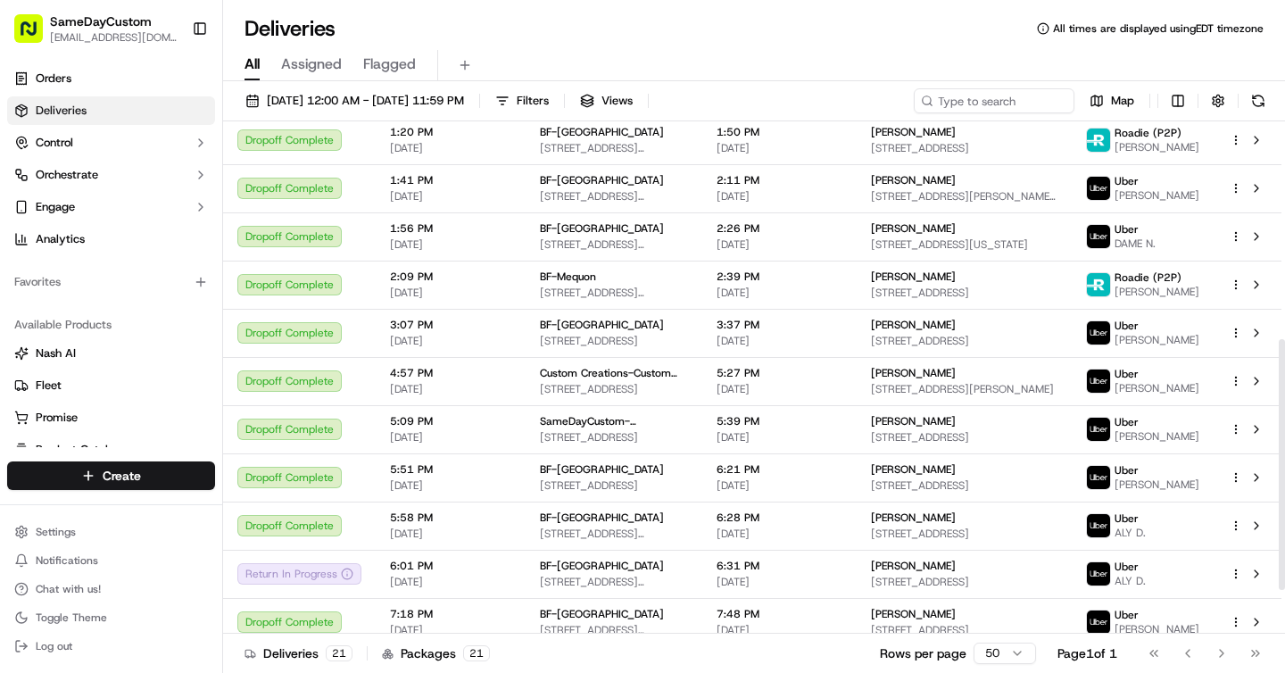
scroll to position [444, 0]
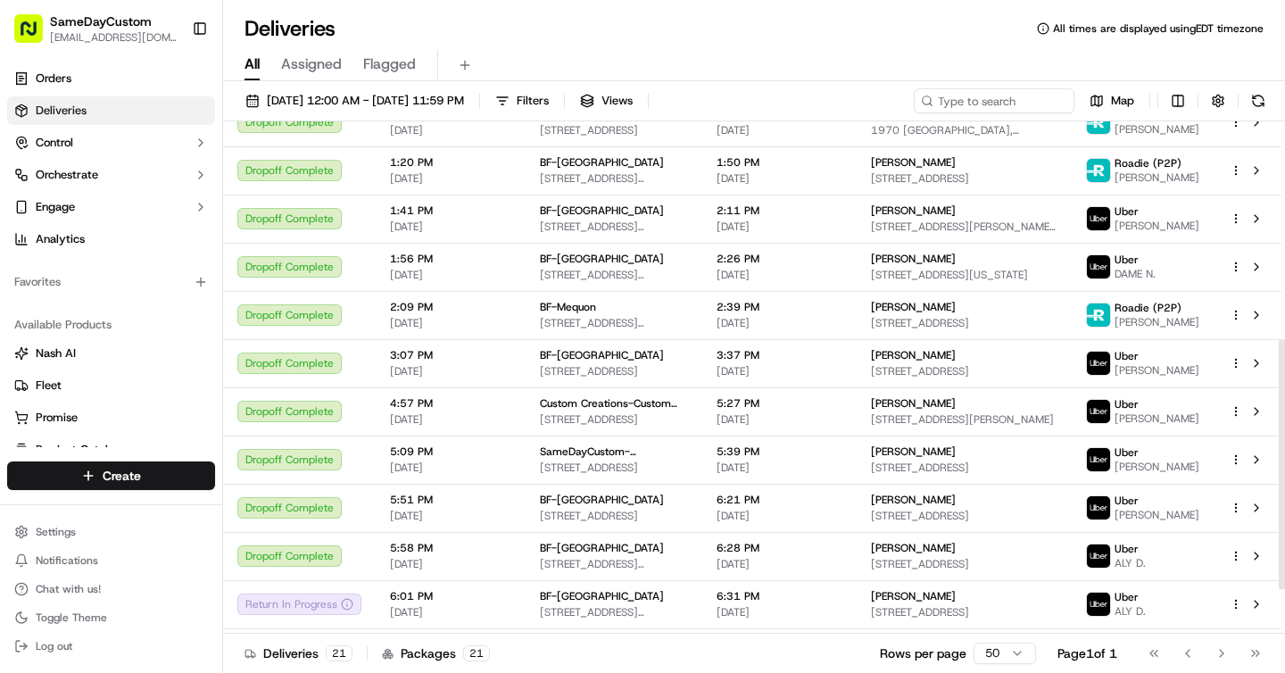
drag, startPoint x: 1281, startPoint y: 449, endPoint x: 1284, endPoint y: 428, distance: 20.7
click at [1284, 428] on div at bounding box center [1282, 463] width 6 height 251
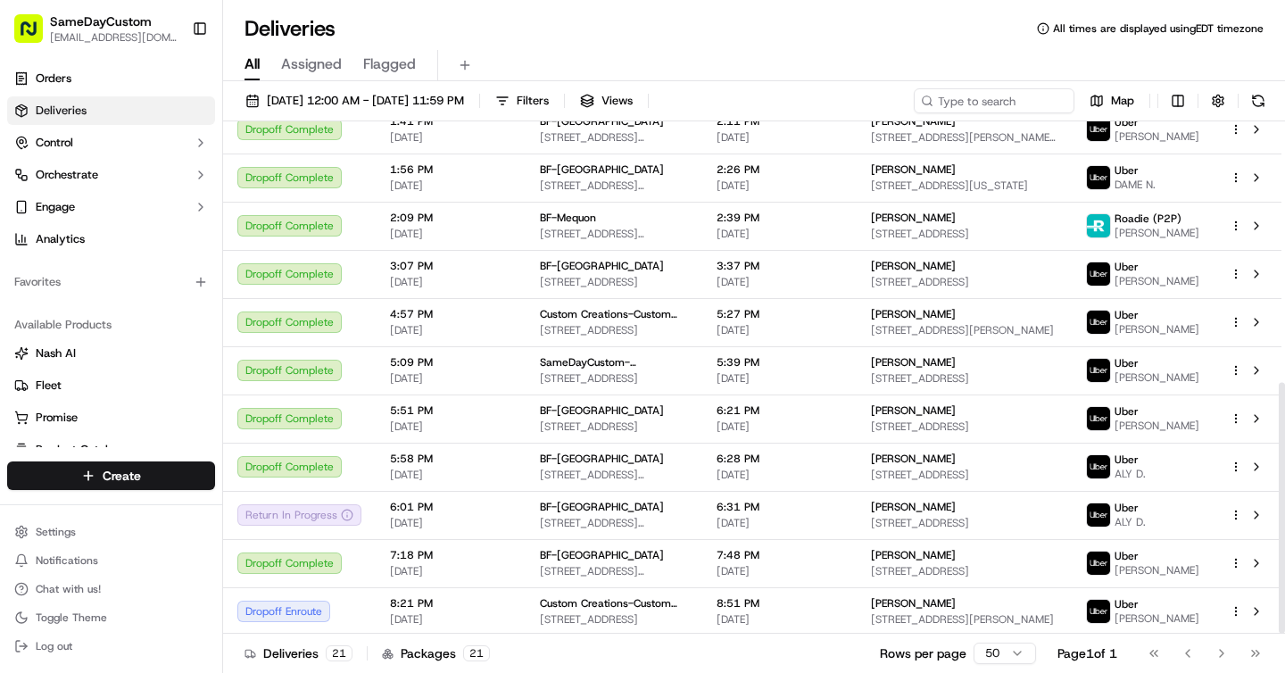
scroll to position [535, 0]
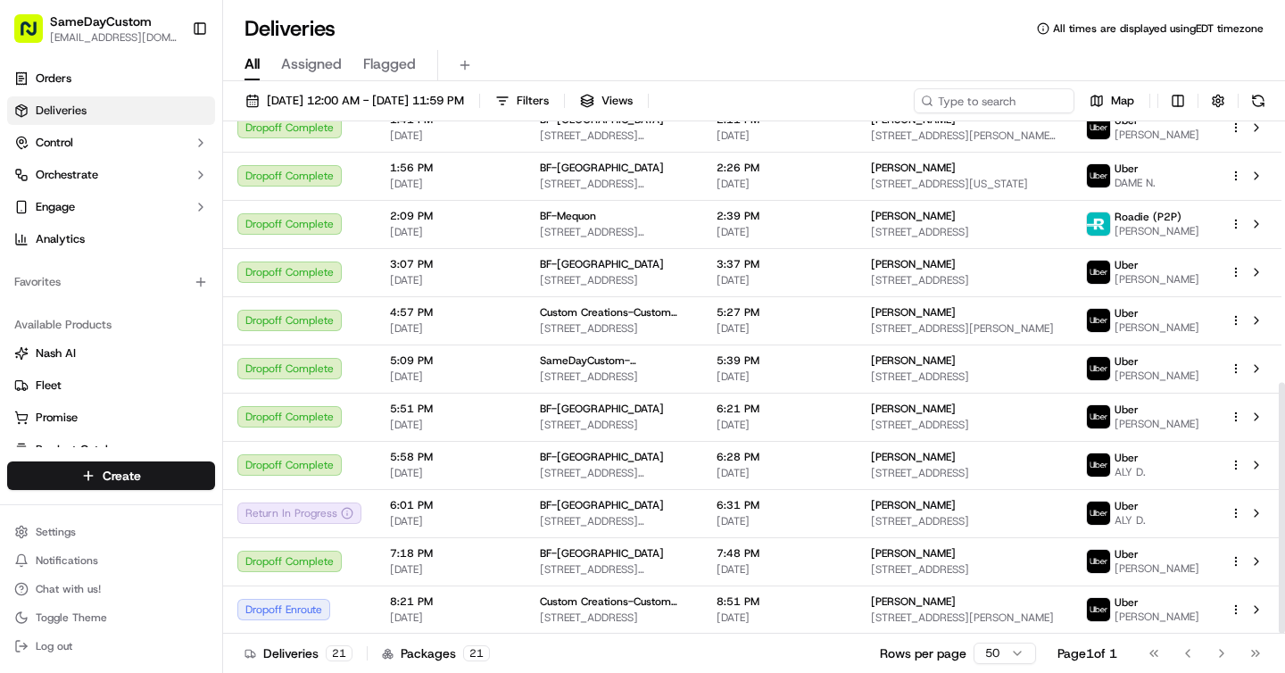
drag, startPoint x: 1279, startPoint y: 345, endPoint x: 1278, endPoint y: 441, distance: 95.5
click at [1278, 441] on div at bounding box center [1281, 377] width 7 height 512
drag, startPoint x: 1280, startPoint y: 451, endPoint x: 1280, endPoint y: 550, distance: 99.0
click at [1280, 550] on div at bounding box center [1282, 508] width 6 height 251
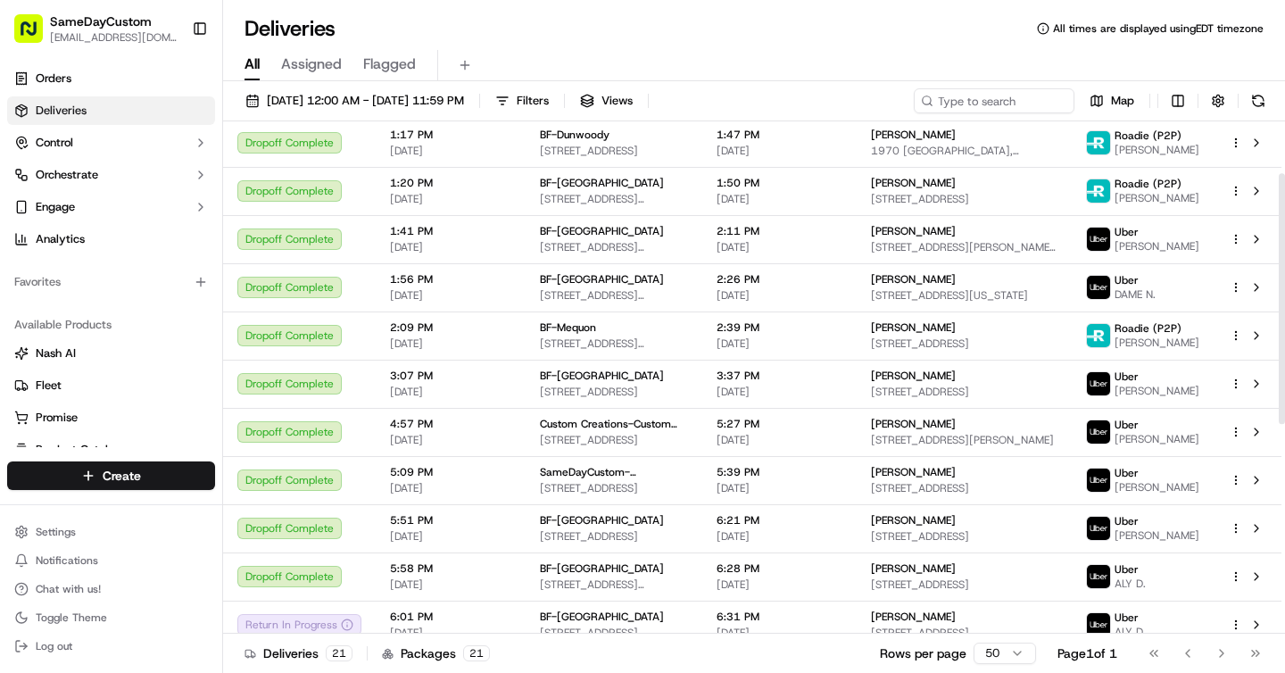
scroll to position [535, 0]
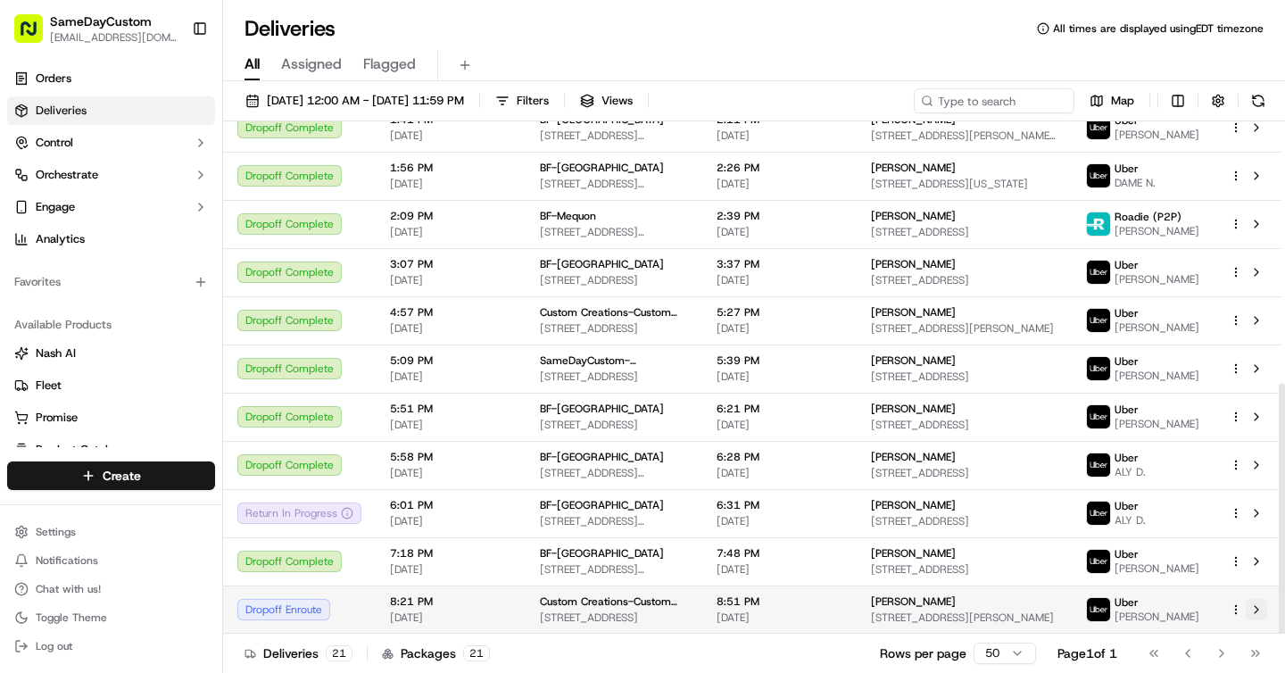
drag, startPoint x: 1280, startPoint y: 247, endPoint x: 1253, endPoint y: 601, distance: 354.4
click at [1253, 601] on div "Status Original Pickup Time Pickup Location Original Dropoff Time Dropoff Locat…" at bounding box center [754, 377] width 1062 height 512
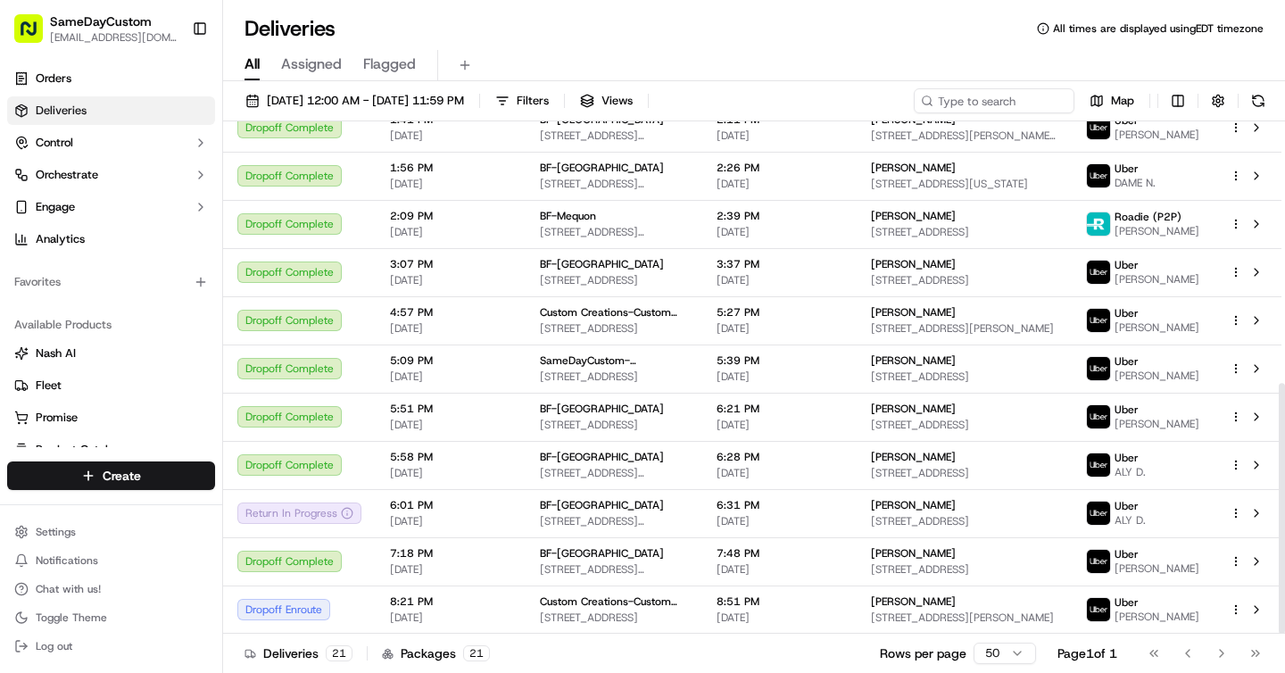
drag, startPoint x: 1280, startPoint y: 429, endPoint x: 1280, endPoint y: 505, distance: 75.8
click at [1280, 507] on div at bounding box center [1282, 508] width 6 height 251
click at [333, 95] on span "[DATE] 12:00 AM - [DATE] 11:59 PM" at bounding box center [365, 101] width 197 height 16
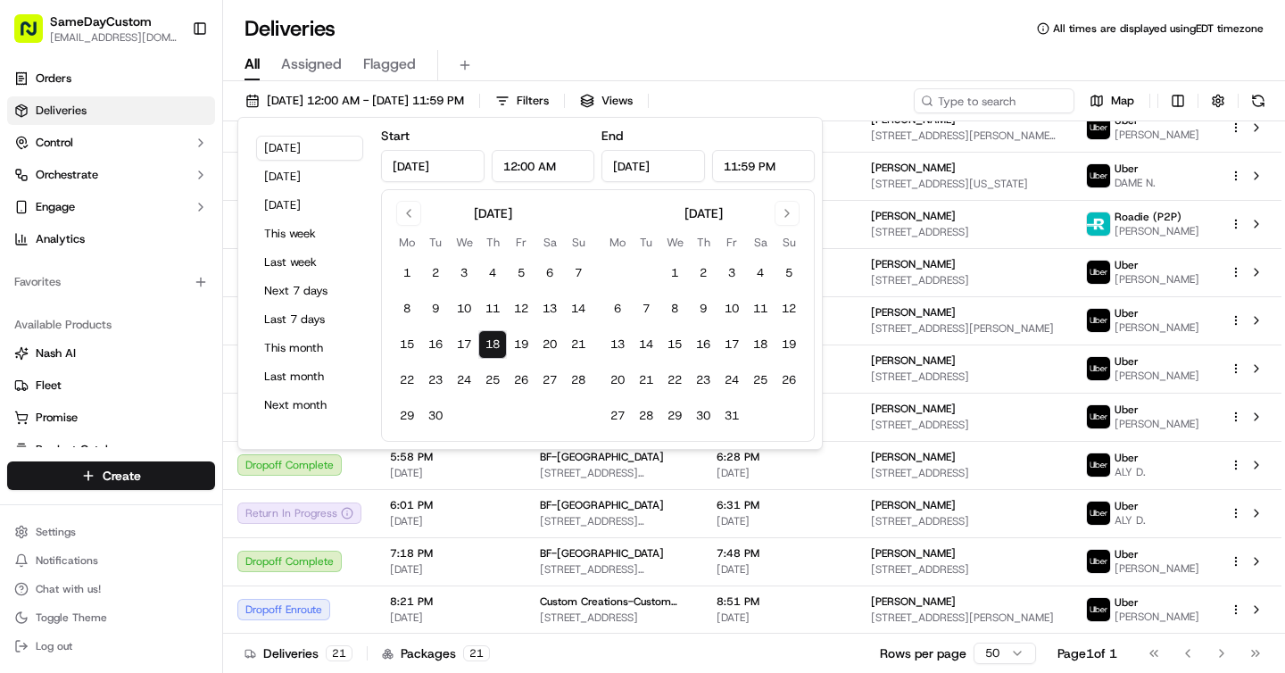
click at [496, 337] on button "18" at bounding box center [492, 344] width 29 height 29
click at [695, 68] on div "All Assigned Flagged" at bounding box center [754, 65] width 1062 height 31
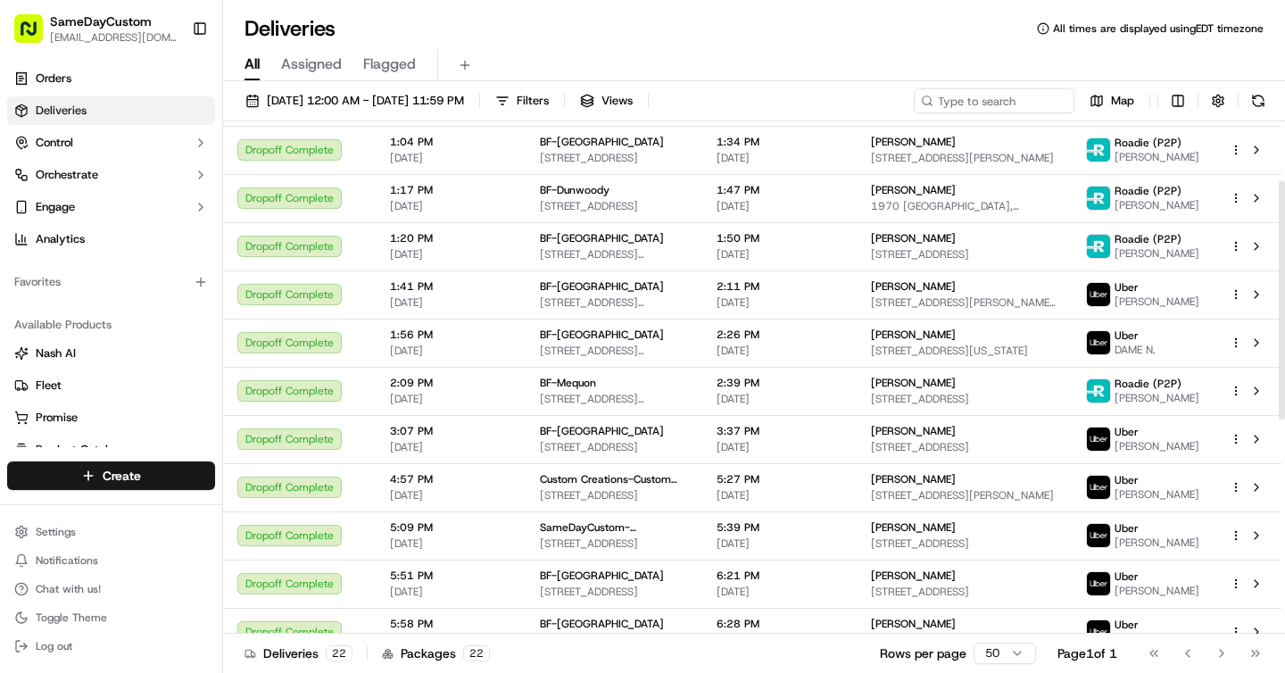
scroll to position [584, 0]
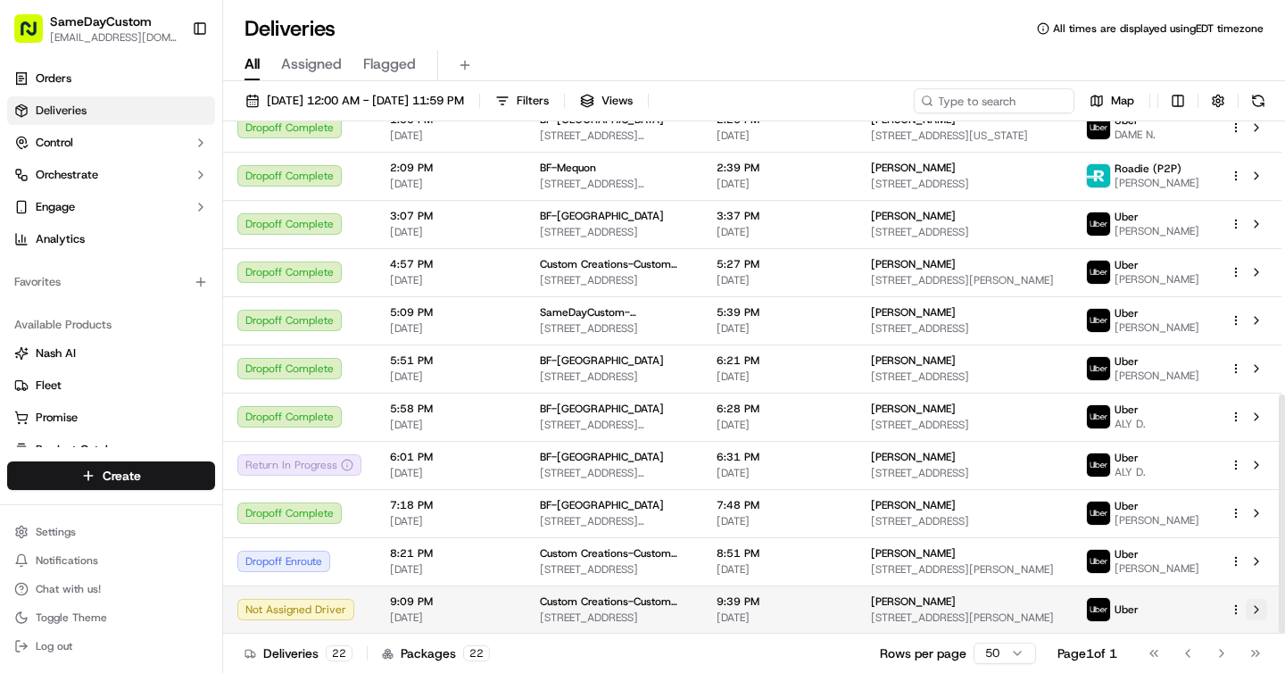
drag, startPoint x: 1280, startPoint y: 186, endPoint x: 1264, endPoint y: 615, distance: 429.5
click at [1279, 615] on div at bounding box center [1282, 513] width 6 height 239
click at [1020, 599] on div "Oliver Lowry" at bounding box center [964, 601] width 186 height 14
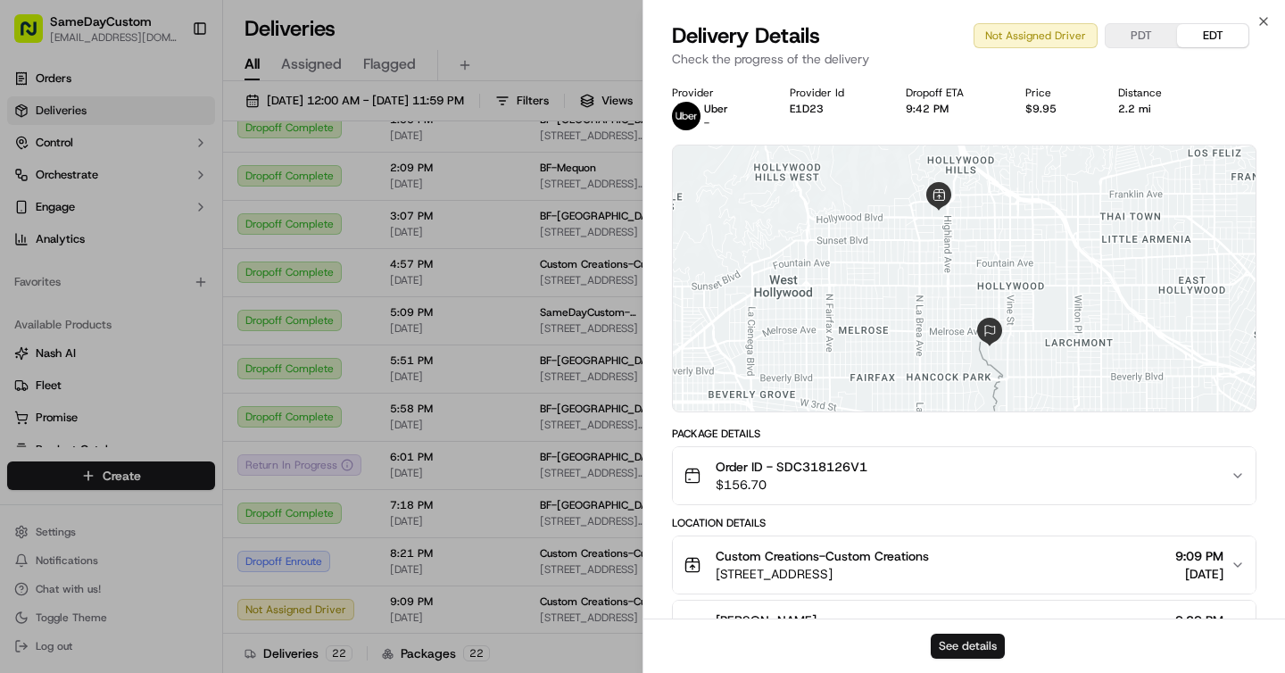
click at [954, 653] on button "See details" at bounding box center [968, 646] width 74 height 25
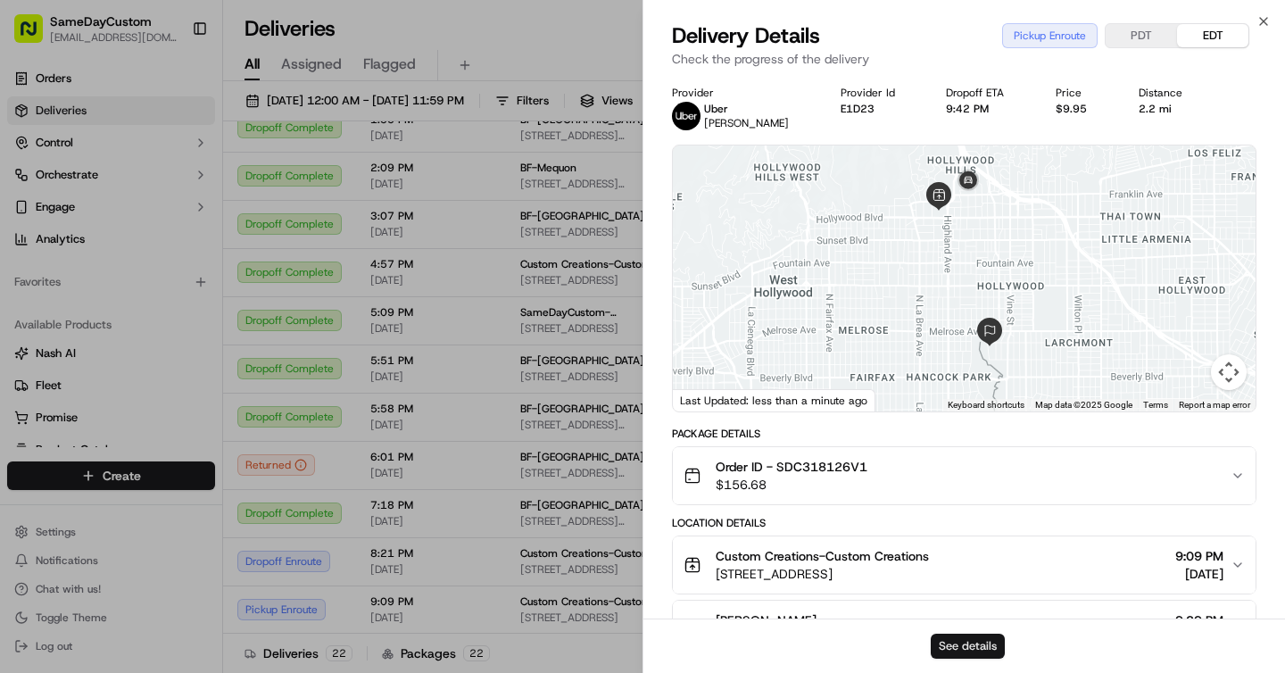
click at [966, 641] on button "See details" at bounding box center [968, 646] width 74 height 25
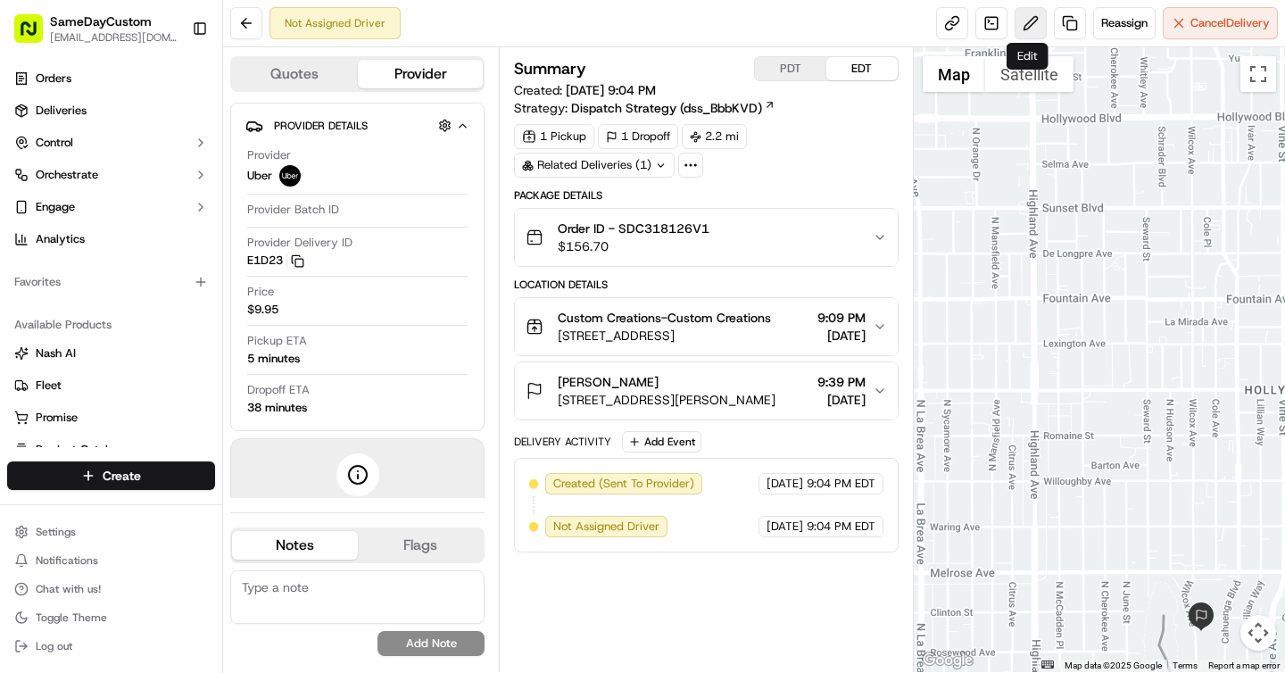
click at [1030, 32] on button at bounding box center [1031, 23] width 32 height 32
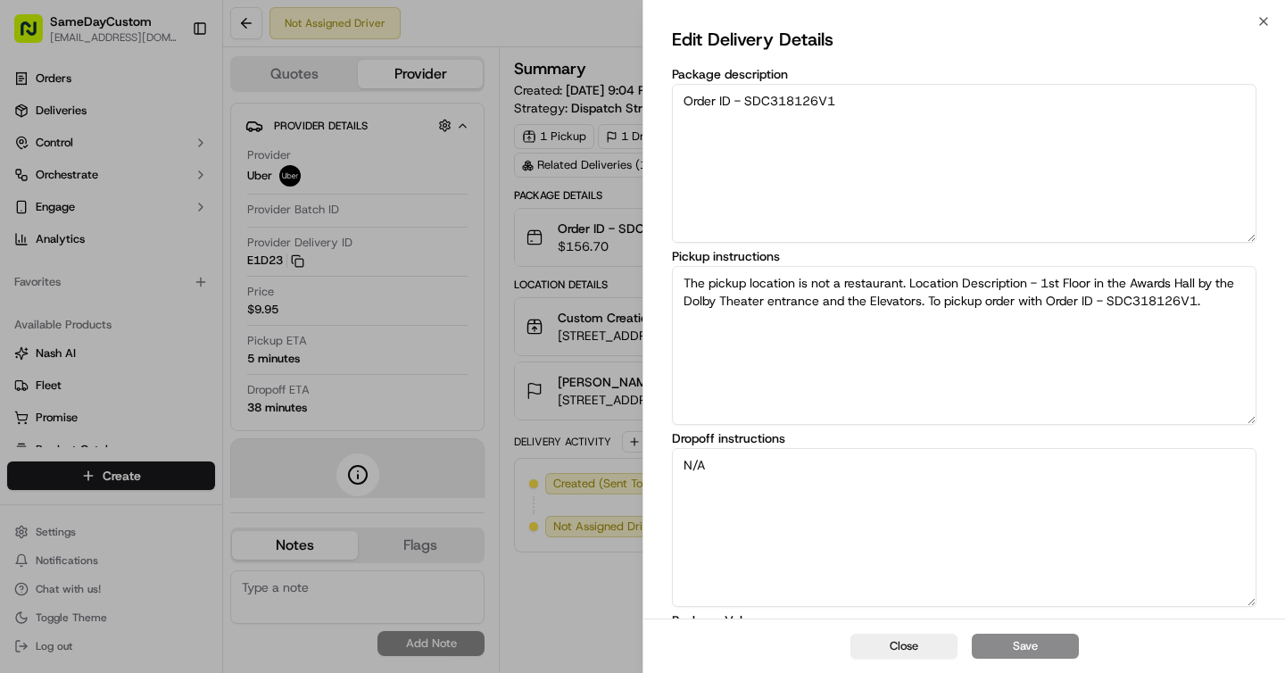
click at [990, 519] on textarea "N/A" at bounding box center [964, 527] width 584 height 159
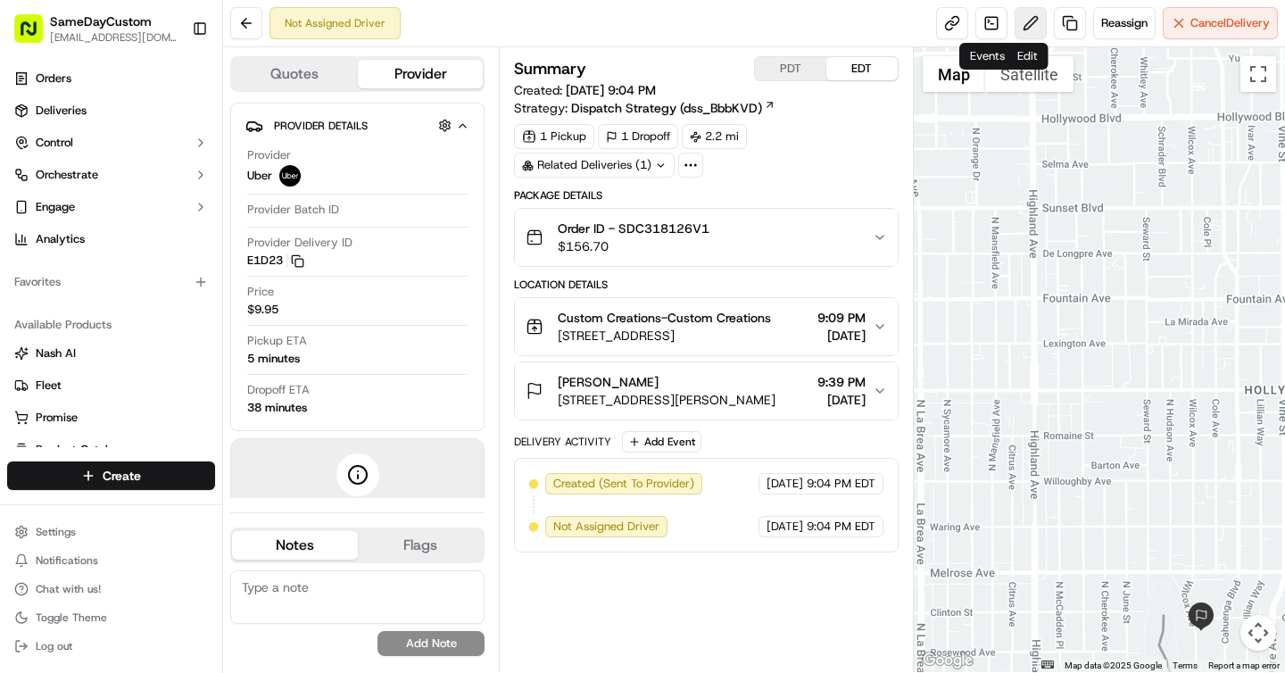
click at [1040, 24] on button at bounding box center [1031, 23] width 32 height 32
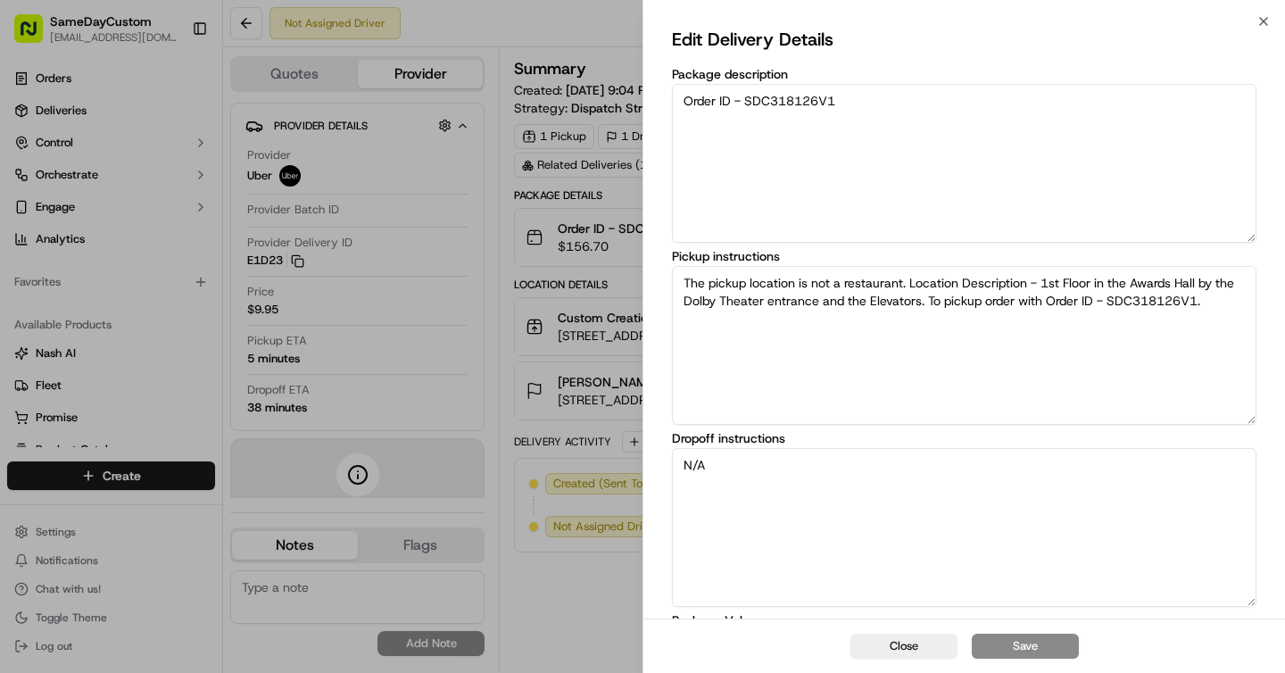
click at [886, 489] on textarea "N/A" at bounding box center [964, 527] width 584 height 159
paste textarea "[PHONE_NUMBER]"
click at [826, 460] on textarea "Please call the customer [PHONE_NUMBER]" at bounding box center [964, 527] width 584 height 159
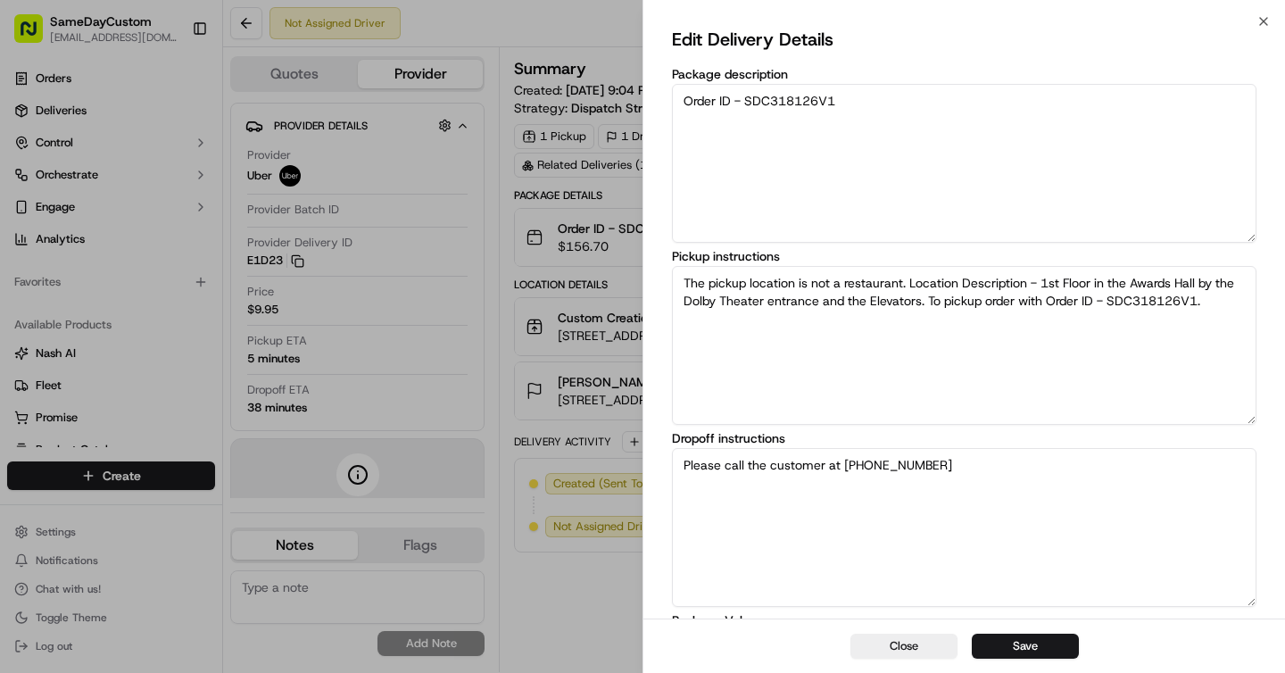
click at [1003, 472] on textarea "Please call the customer at [PHONE_NUMBER]" at bounding box center [964, 527] width 584 height 159
type textarea "Please call the customer at [PHONE_NUMBER] when you are at the drop off location"
click at [1047, 645] on button "Save" at bounding box center [1025, 646] width 107 height 25
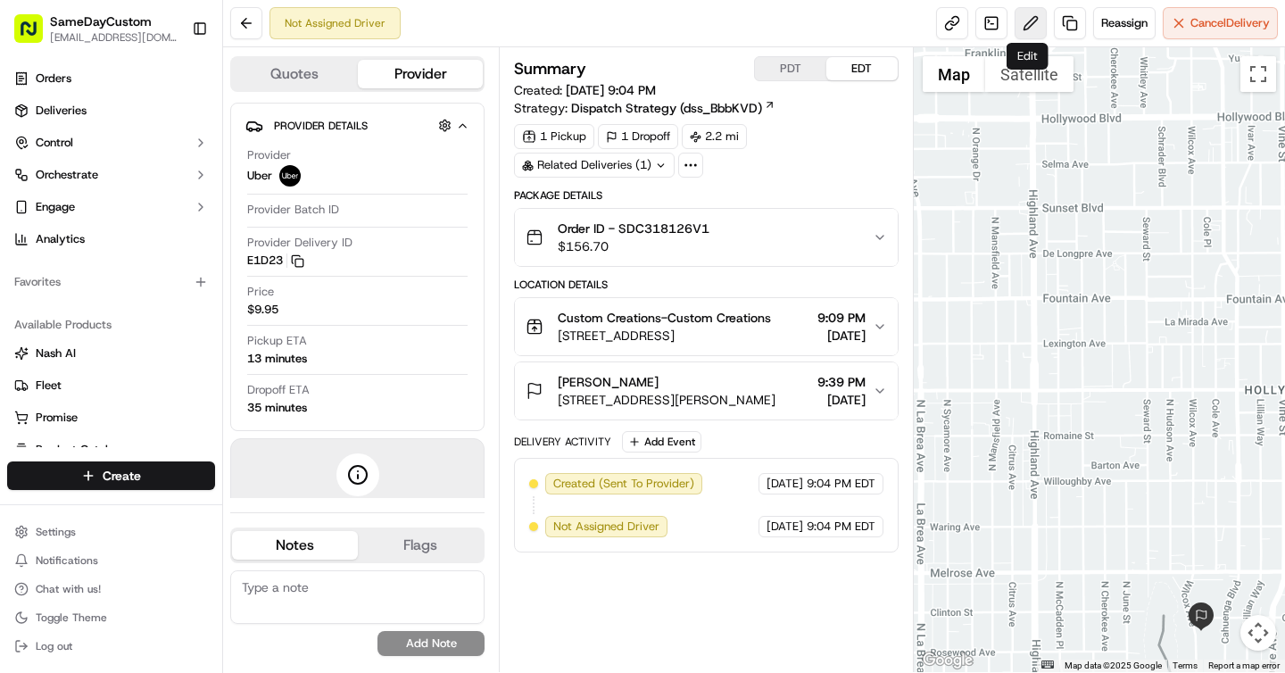
click at [1015, 27] on button at bounding box center [1031, 23] width 32 height 32
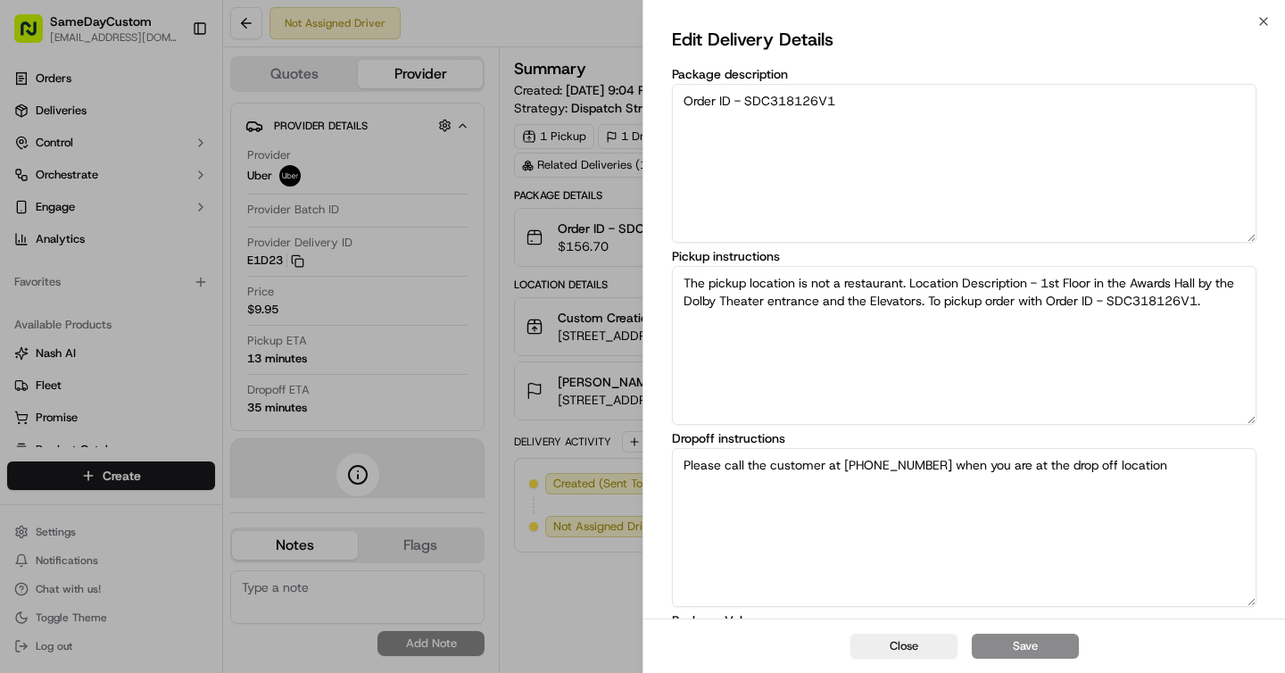
click at [1206, 476] on textarea "Please call the customer at [PHONE_NUMBER] when you are at the drop off location" at bounding box center [964, 527] width 584 height 159
type textarea "Please call the customer at [PHONE_NUMBER] when you are at the drop off locatio…"
click at [1037, 639] on button "Save" at bounding box center [1025, 646] width 107 height 25
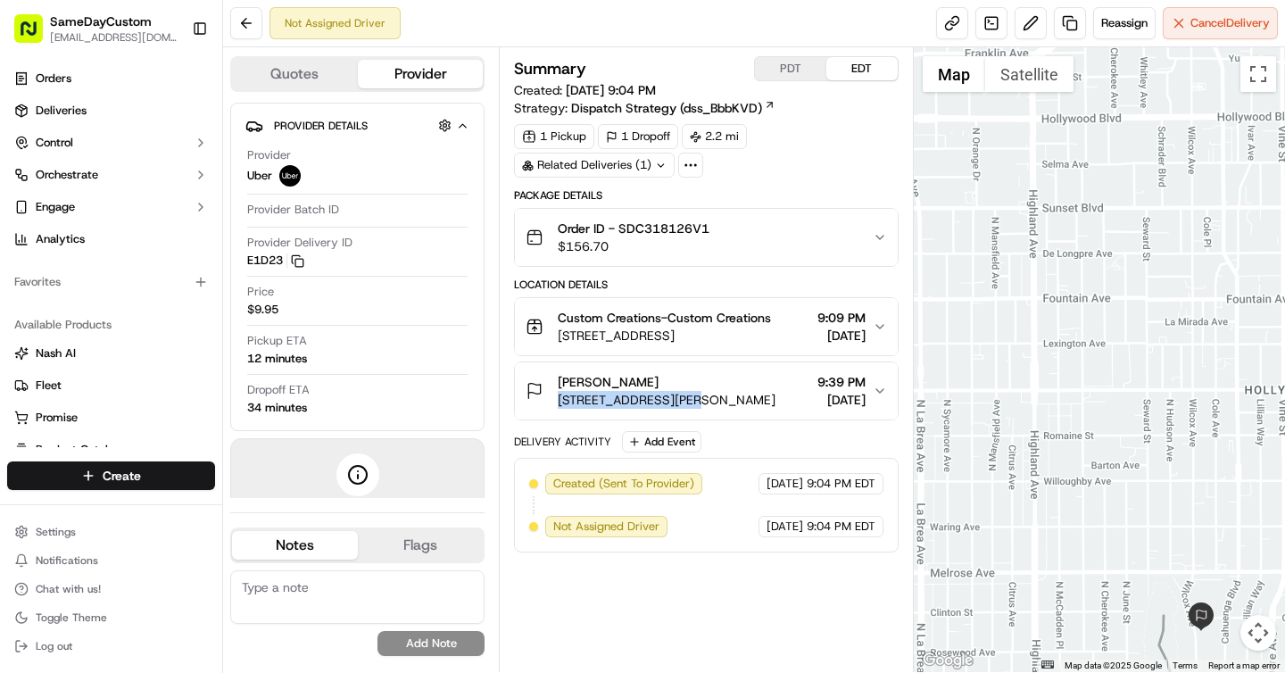
drag, startPoint x: 553, startPoint y: 396, endPoint x: 680, endPoint y: 394, distance: 126.7
click at [681, 395] on div "[PERSON_NAME] [STREET_ADDRESS][PERSON_NAME]" at bounding box center [651, 391] width 250 height 36
click at [897, 146] on div "1 Pickup 1 Dropoff 2.2 mi Related Deliveries (1)" at bounding box center [706, 151] width 384 height 54
click at [1024, 28] on button at bounding box center [1031, 23] width 32 height 32
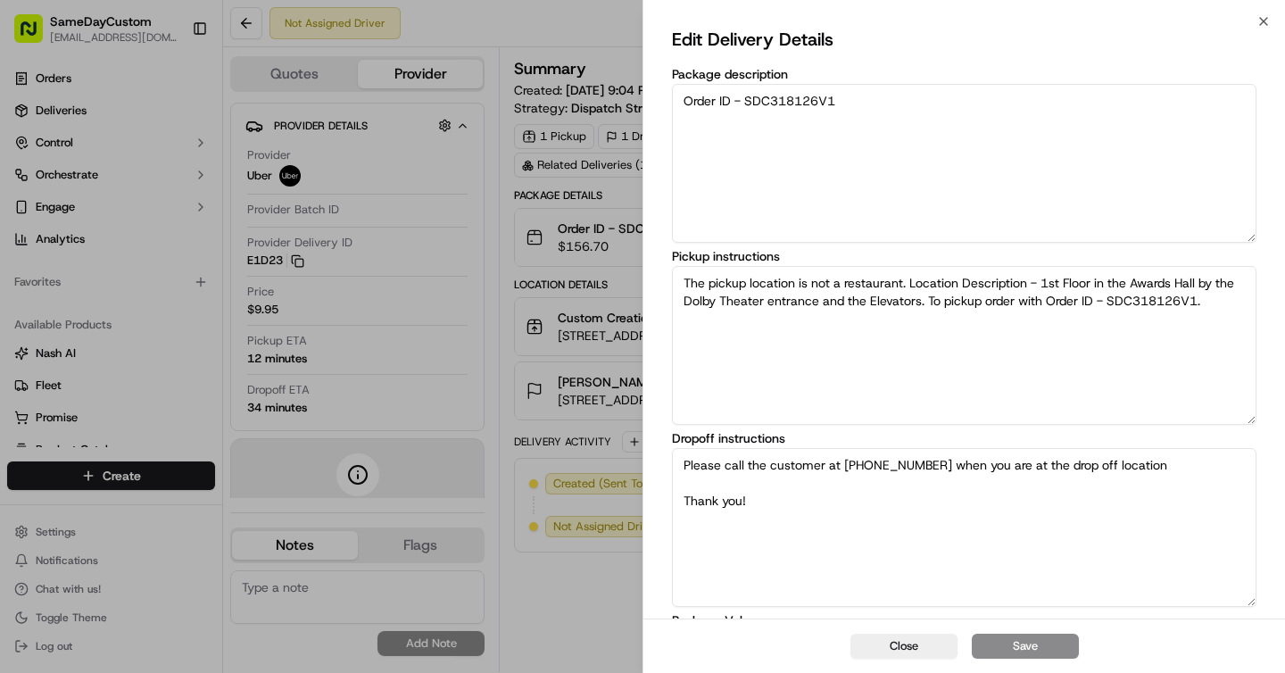
click at [841, 503] on textarea "Please call the customer at [PHONE_NUMBER] when you are at the drop off locatio…" at bounding box center [964, 527] width 584 height 159
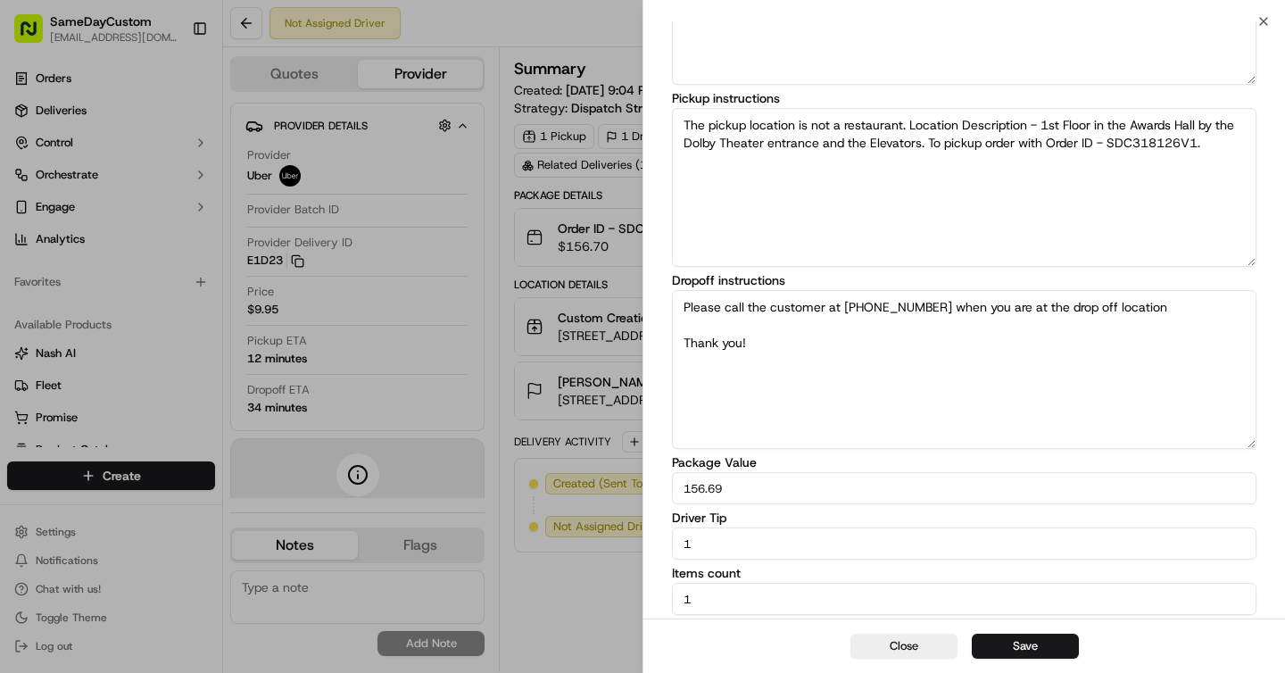
type input "156.68"
click at [753, 544] on input "1" at bounding box center [964, 543] width 584 height 32
type input "5"
click at [1012, 648] on button "Save" at bounding box center [1025, 646] width 107 height 25
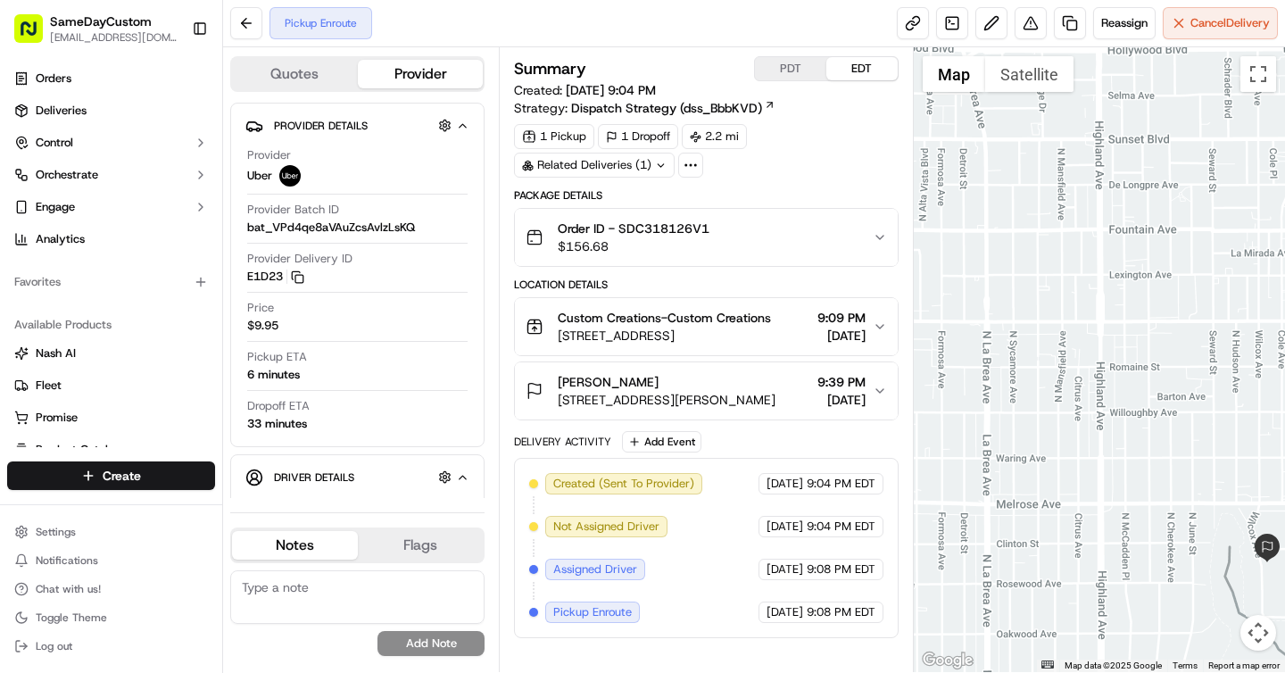
drag, startPoint x: 1084, startPoint y: 416, endPoint x: 1043, endPoint y: 173, distance: 246.2
click at [1043, 173] on div at bounding box center [1100, 359] width 372 height 625
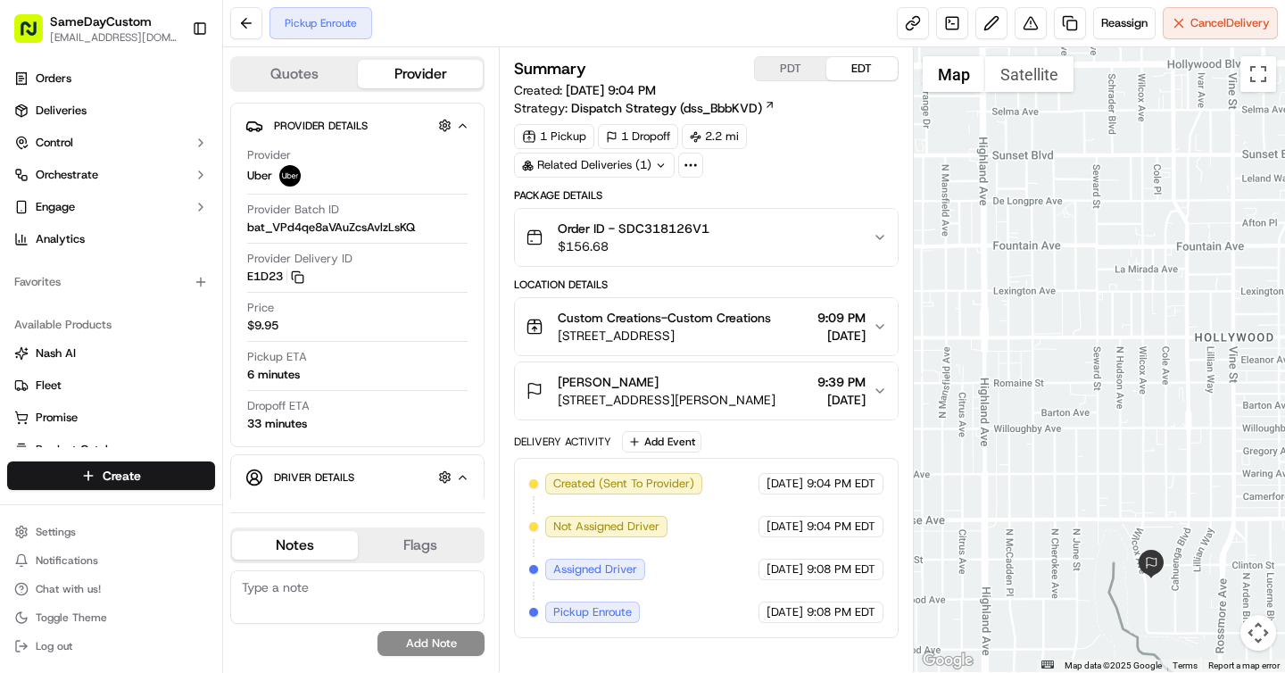
drag, startPoint x: 1049, startPoint y: 201, endPoint x: 1102, endPoint y: 459, distance: 263.2
click at [1102, 459] on div at bounding box center [1100, 359] width 372 height 625
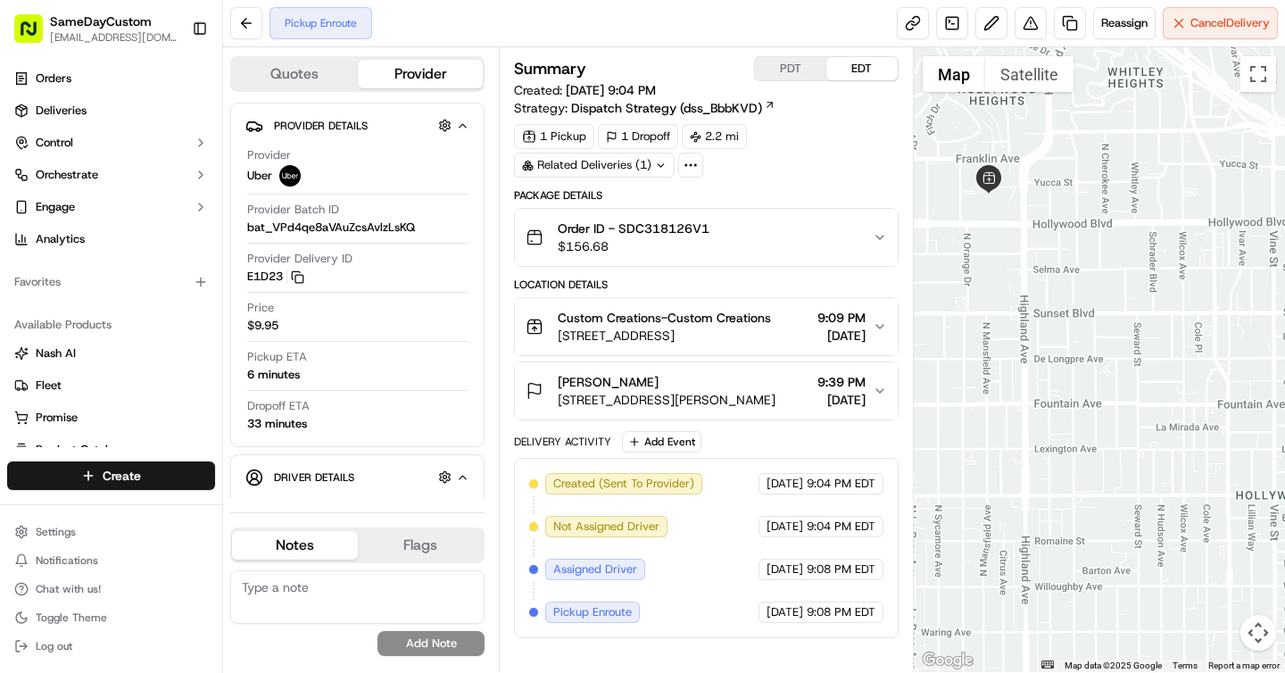
drag, startPoint x: 1133, startPoint y: 469, endPoint x: 1133, endPoint y: 497, distance: 27.7
click at [1133, 500] on div at bounding box center [1100, 359] width 372 height 625
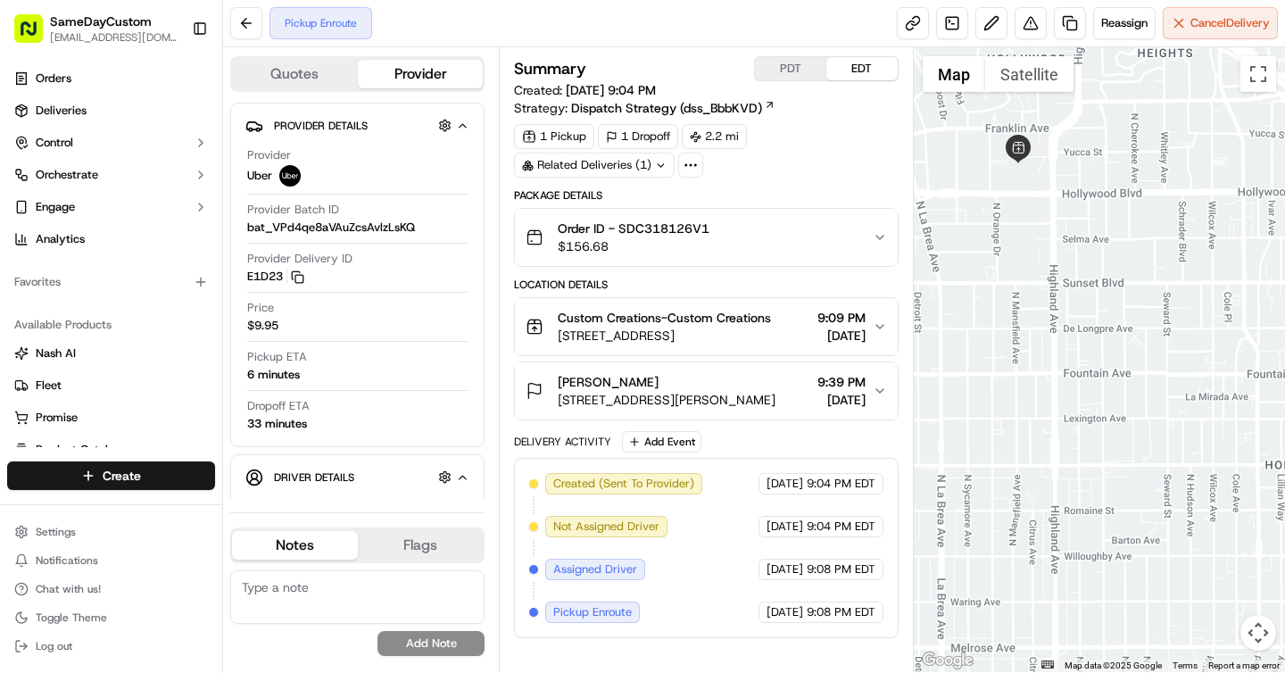
drag, startPoint x: 1079, startPoint y: 348, endPoint x: 1106, endPoint y: 309, distance: 48.0
click at [1106, 309] on div at bounding box center [1100, 359] width 372 height 625
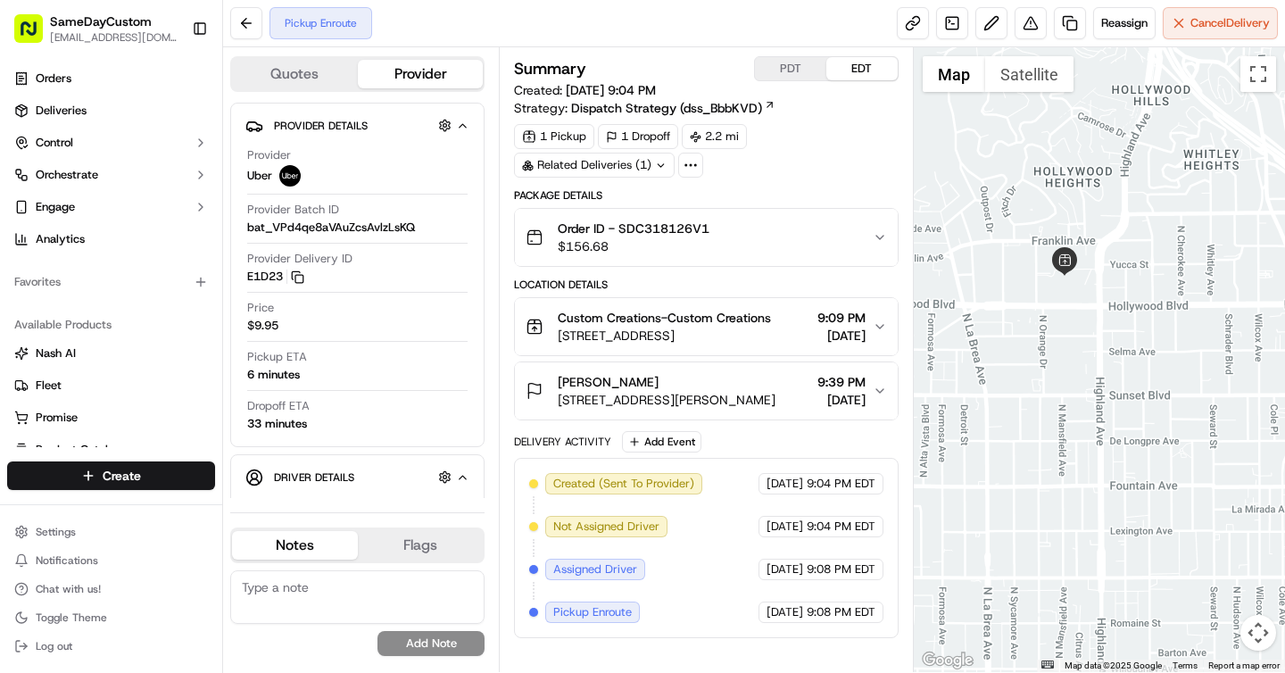
drag, startPoint x: 1152, startPoint y: 305, endPoint x: 1202, endPoint y: 427, distance: 132.1
click at [1202, 428] on div at bounding box center [1100, 359] width 372 height 625
click at [1025, 85] on button "Satellite" at bounding box center [1029, 74] width 88 height 36
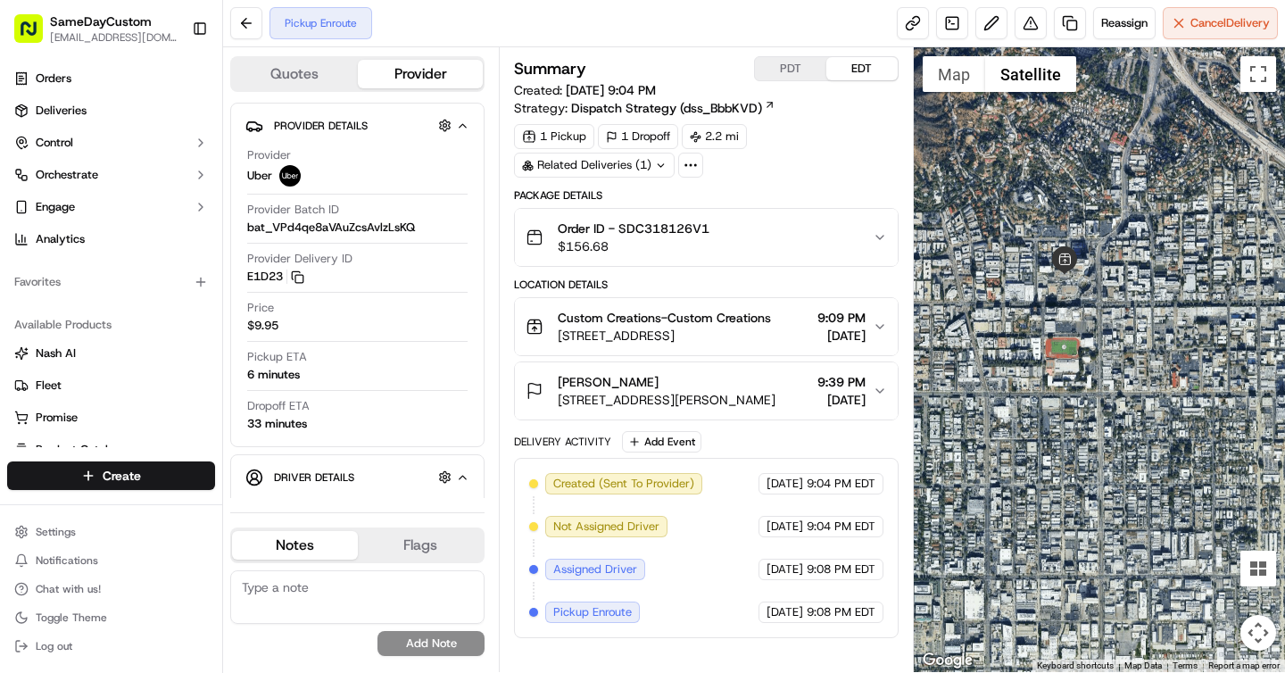
click at [1073, 353] on div at bounding box center [1100, 359] width 372 height 625
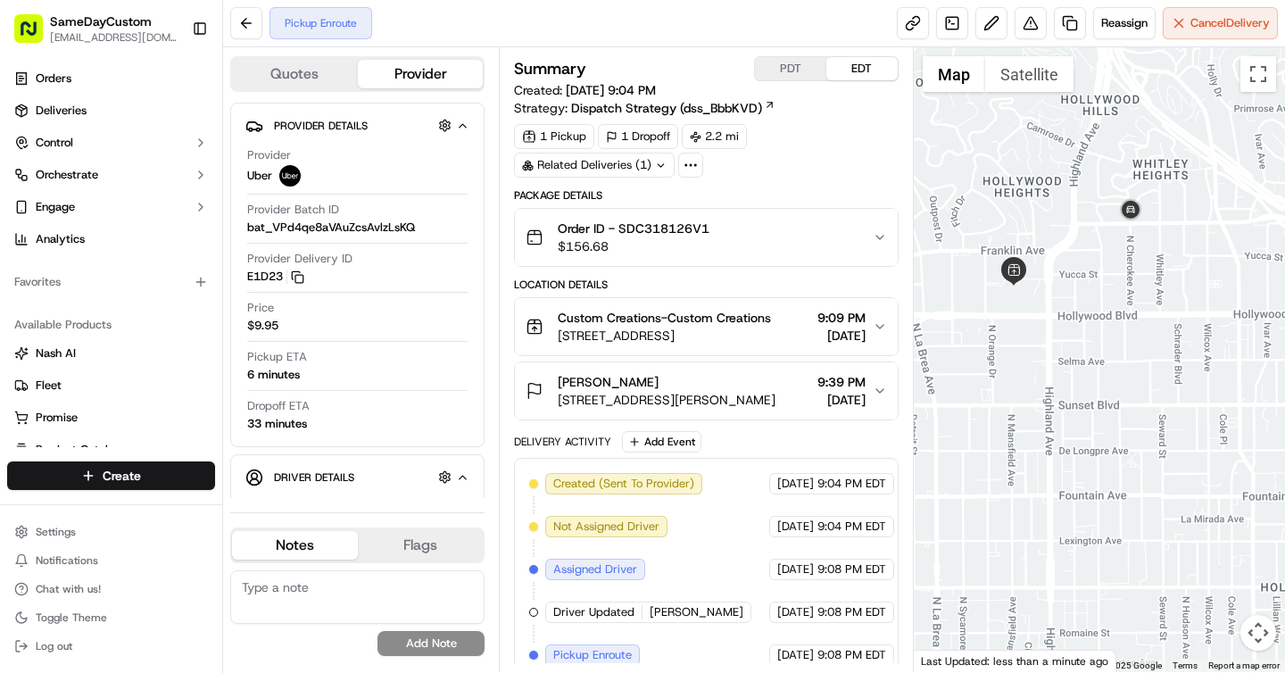
drag, startPoint x: 1087, startPoint y: 274, endPoint x: 1103, endPoint y: 475, distance: 201.4
click at [1103, 475] on div at bounding box center [1100, 359] width 372 height 625
